Goal: Check status: Check status

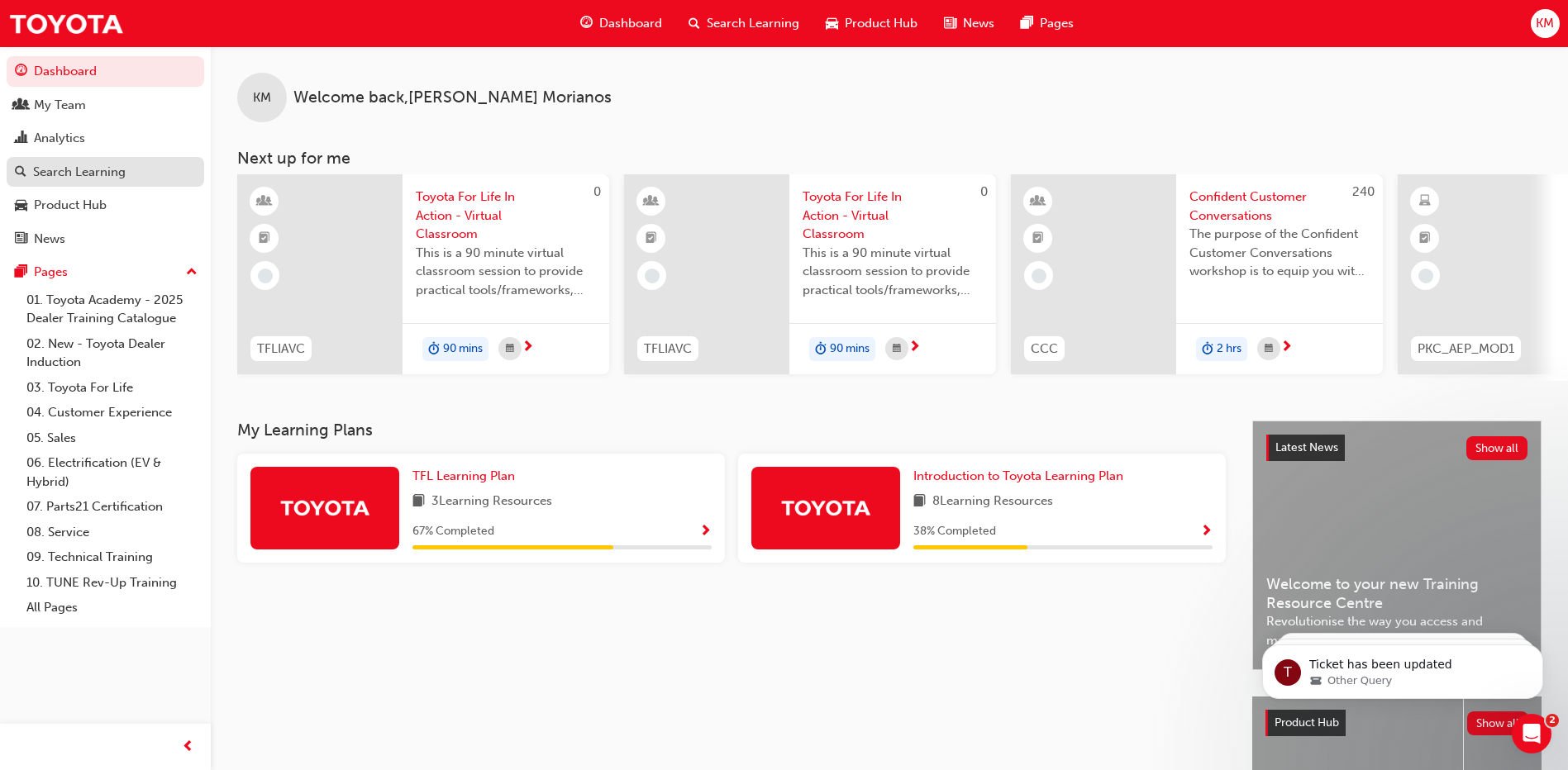
click at [48, 170] on div "Search Learning" at bounding box center [78, 172] width 92 height 19
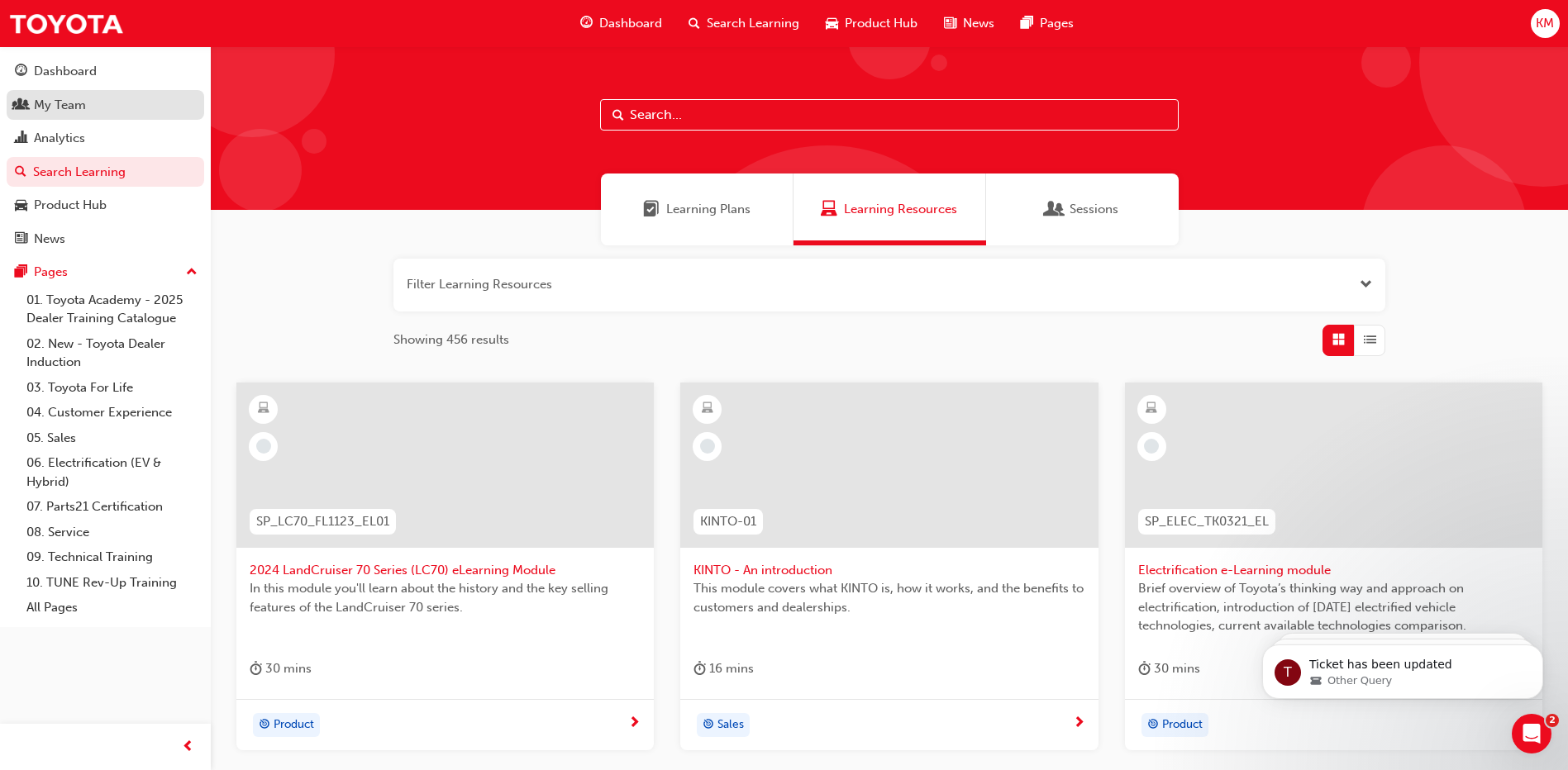
click at [84, 97] on div "My Team" at bounding box center [60, 105] width 52 height 19
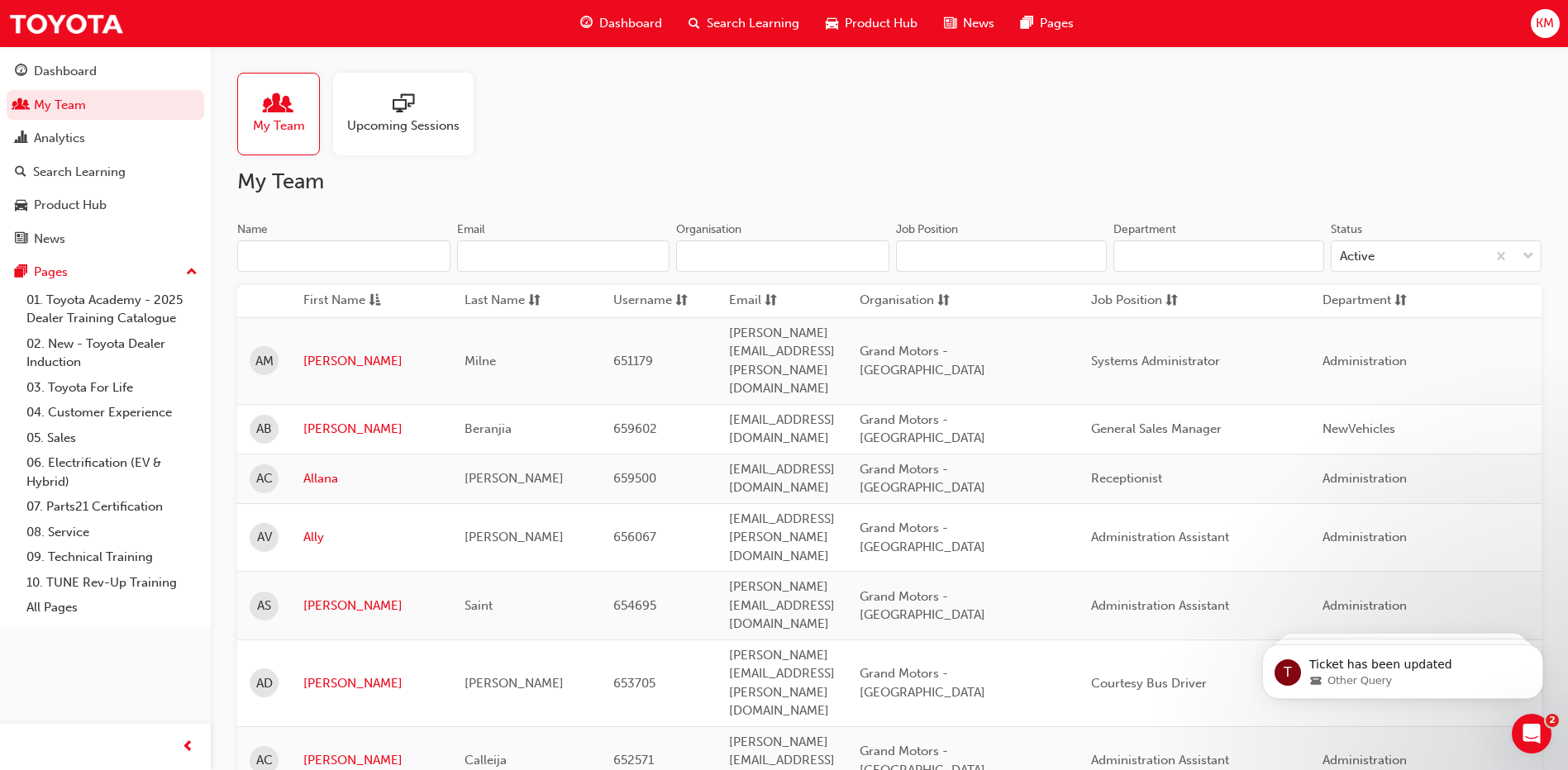
click at [271, 259] on input "Name" at bounding box center [343, 257] width 213 height 32
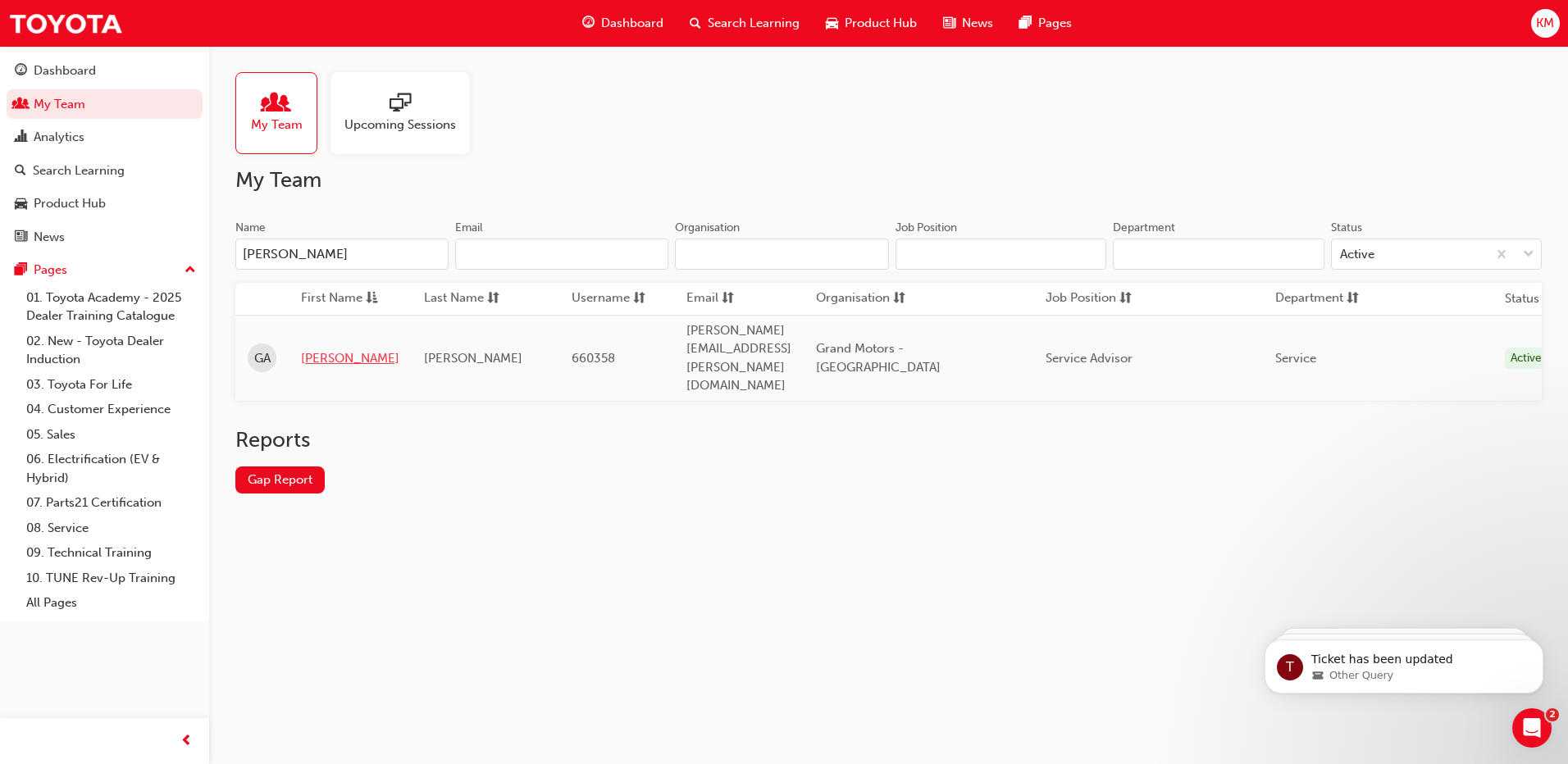
type input "[PERSON_NAME]"
click at [324, 349] on link "[PERSON_NAME]" at bounding box center [350, 358] width 98 height 19
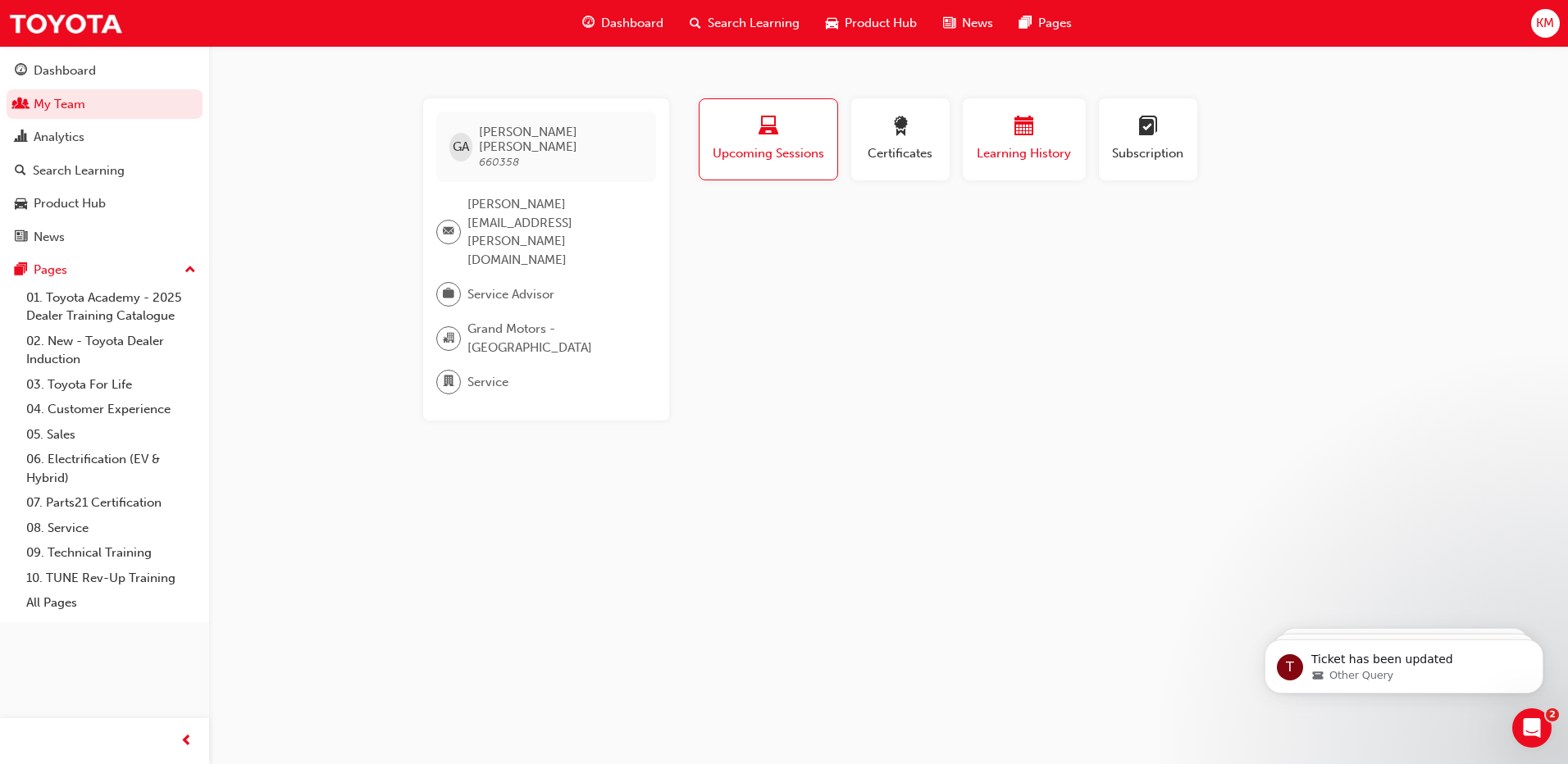
click at [1031, 156] on span "Learning History" at bounding box center [1024, 154] width 98 height 19
